Goal: Information Seeking & Learning: Learn about a topic

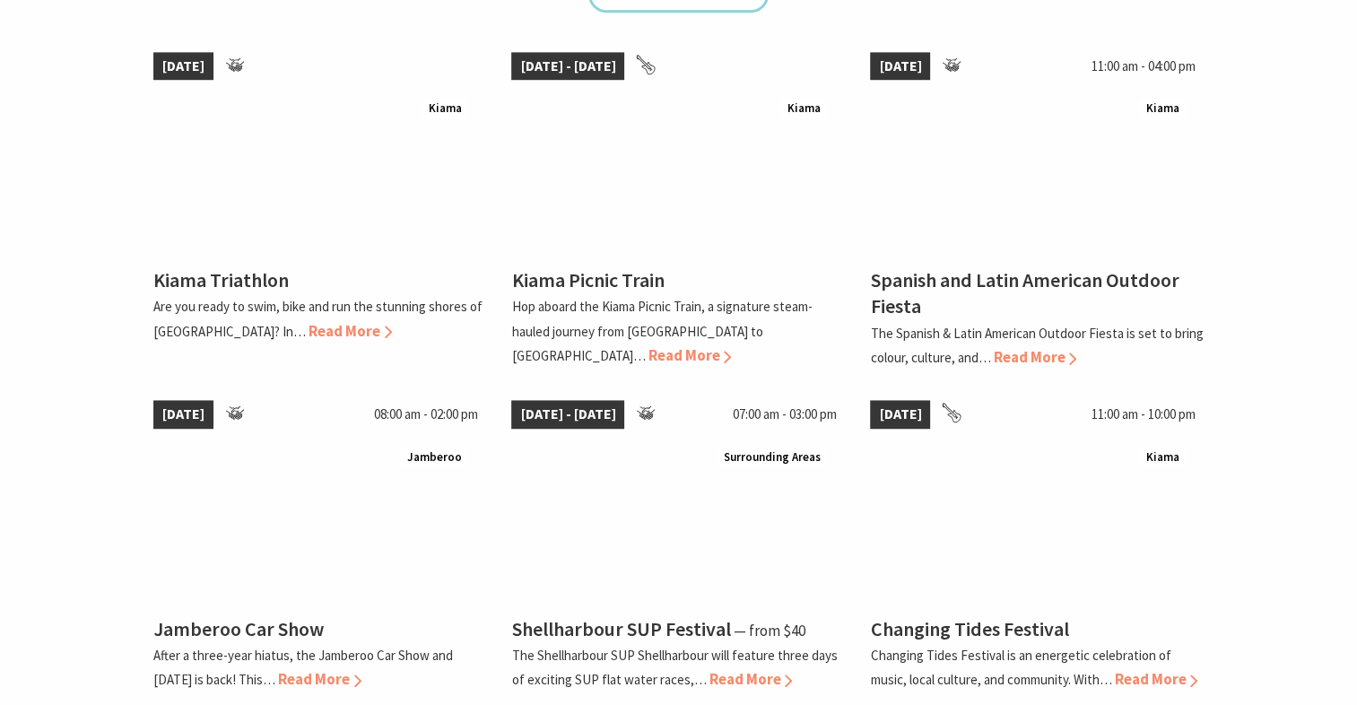
scroll to position [1256, 0]
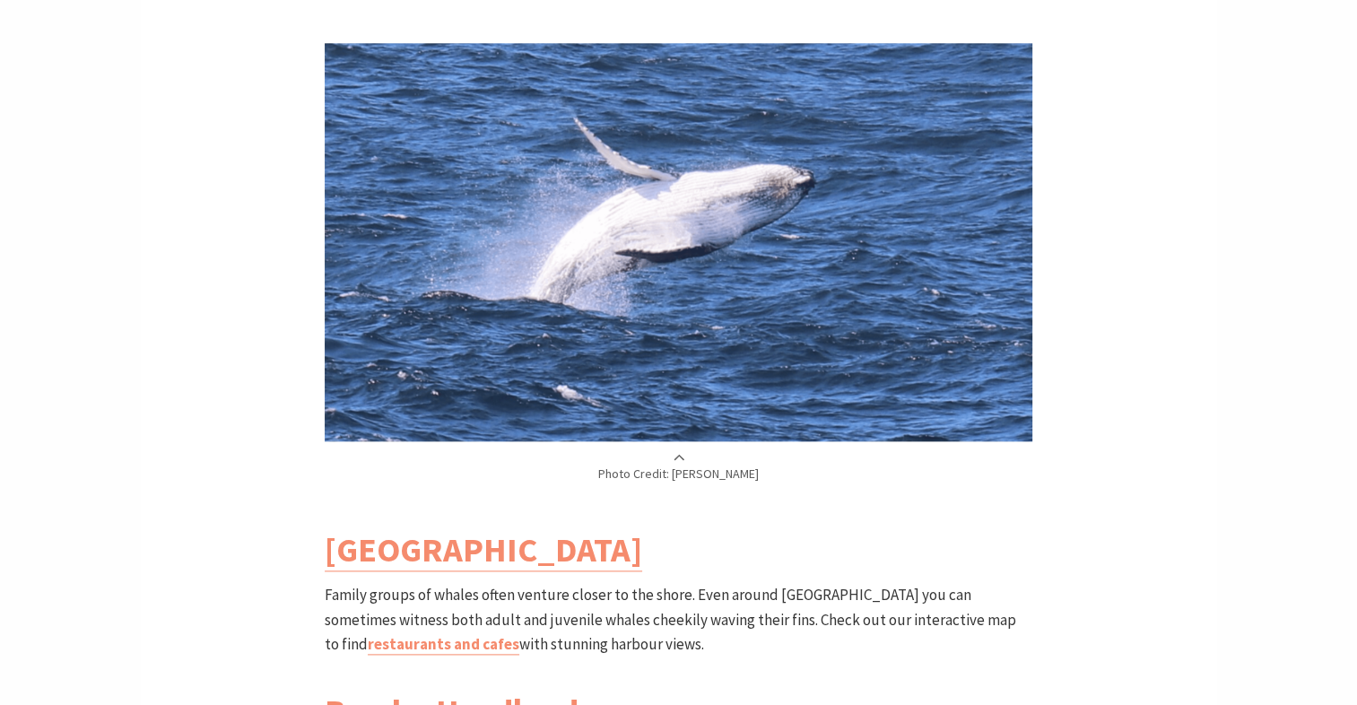
scroll to position [37, 744]
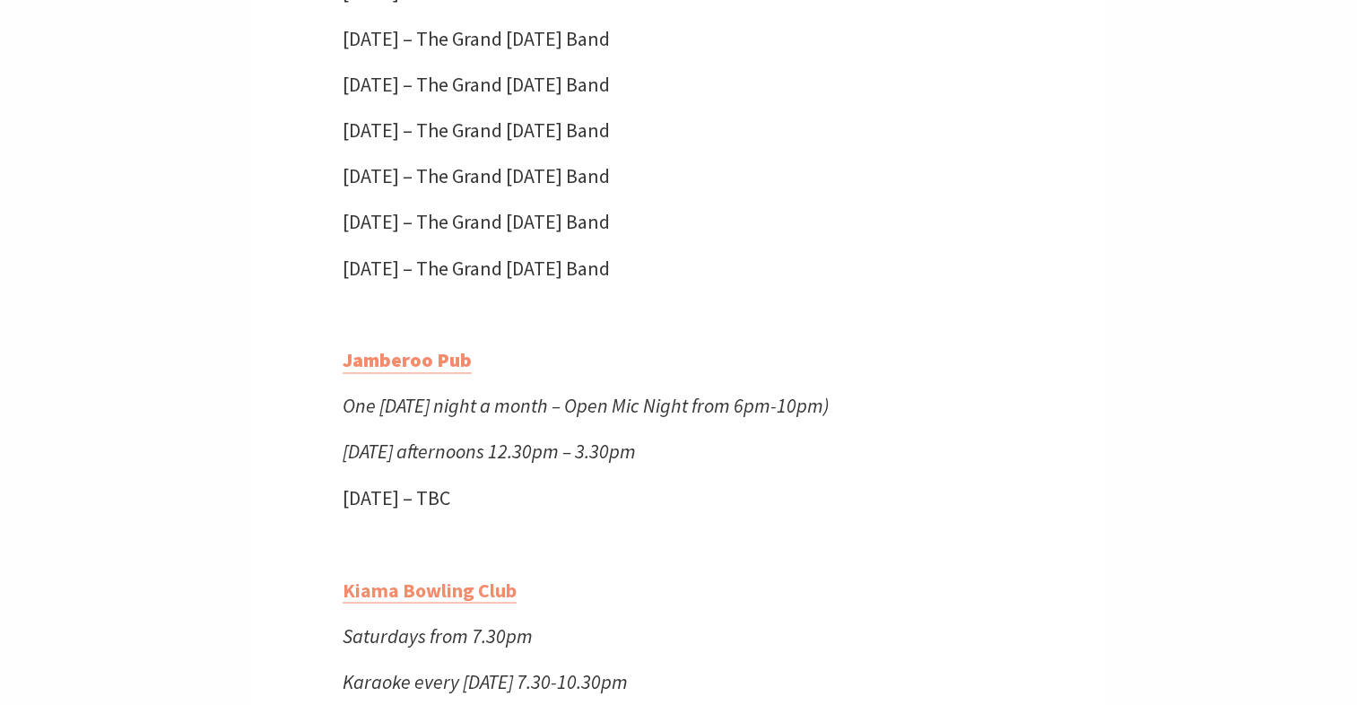
scroll to position [2929, 0]
